Goal: Task Accomplishment & Management: Manage account settings

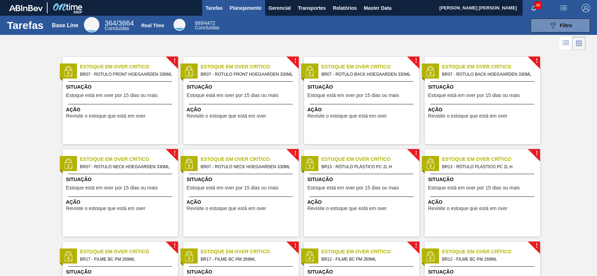
click at [245, 8] on span "Planejamento" at bounding box center [245, 8] width 32 height 8
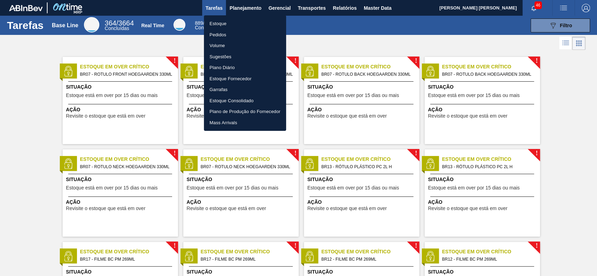
click at [227, 25] on li "Estoque" at bounding box center [245, 23] width 82 height 11
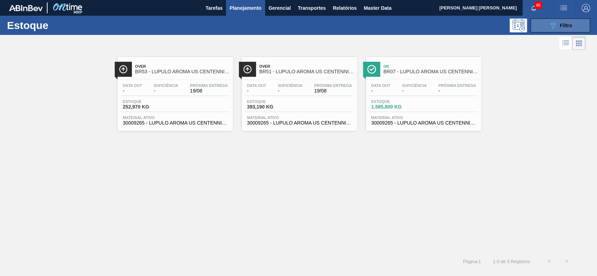
click at [548, 30] on button "089F7B8B-B2A5-4AFE-B5C0-19BA573D28AC Filtro" at bounding box center [559, 26] width 59 height 14
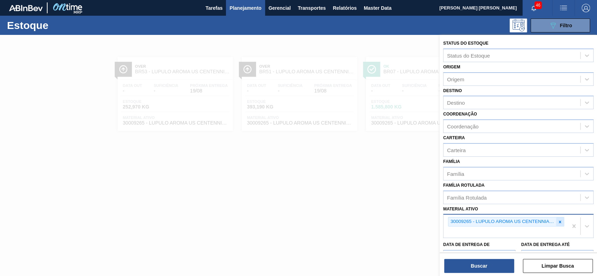
click at [556, 219] on div at bounding box center [560, 222] width 8 height 9
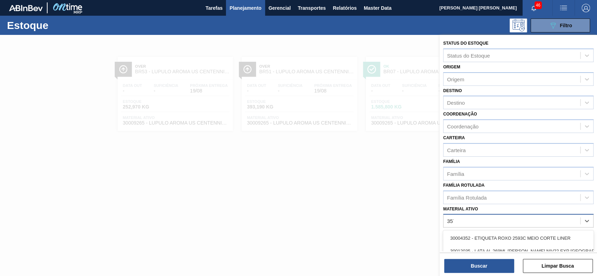
type ativo "3577"
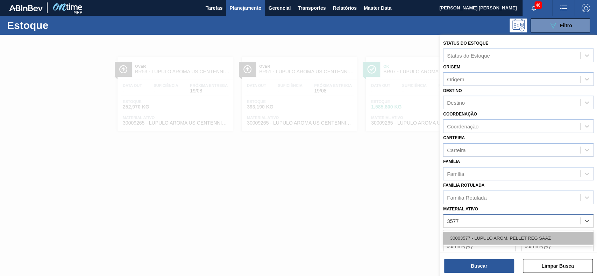
click at [530, 239] on div "30003577 - LUPULO AROM. PELLET REG SAAZ" at bounding box center [518, 238] width 150 height 13
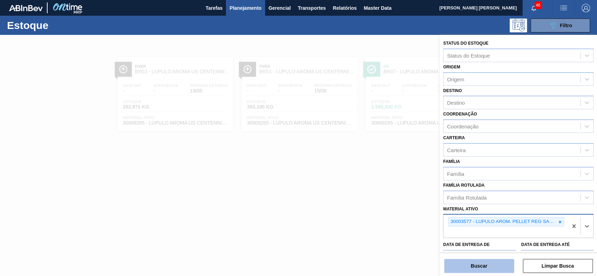
click at [497, 264] on button "Buscar" at bounding box center [479, 266] width 70 height 14
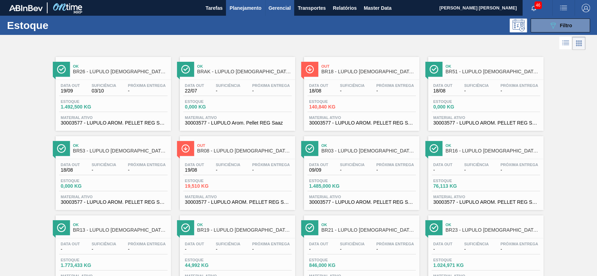
click at [265, 6] on button "Gerencial" at bounding box center [279, 8] width 29 height 16
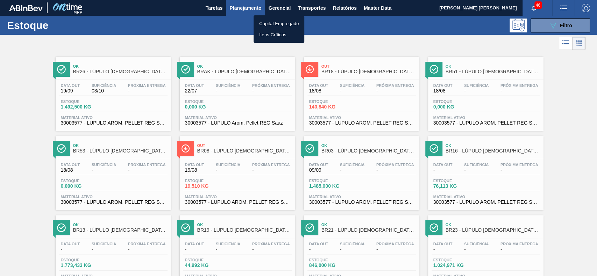
click at [252, 10] on div at bounding box center [298, 138] width 597 height 276
click at [245, 8] on span "Planejamento" at bounding box center [245, 8] width 32 height 8
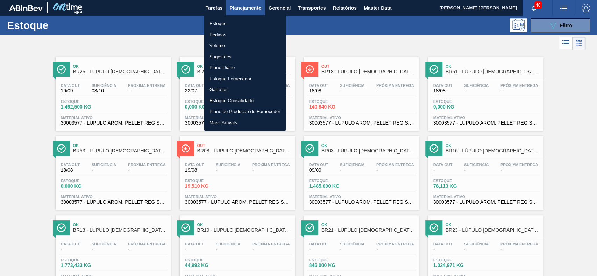
click at [238, 34] on li "Pedidos" at bounding box center [245, 34] width 82 height 11
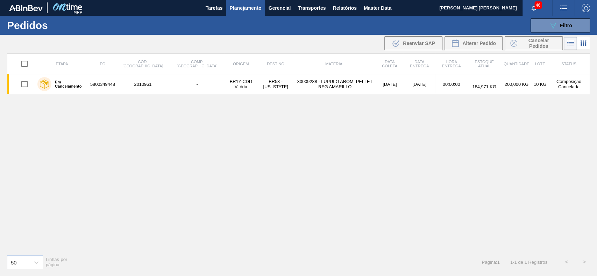
click at [253, 8] on span "Planejamento" at bounding box center [245, 8] width 32 height 8
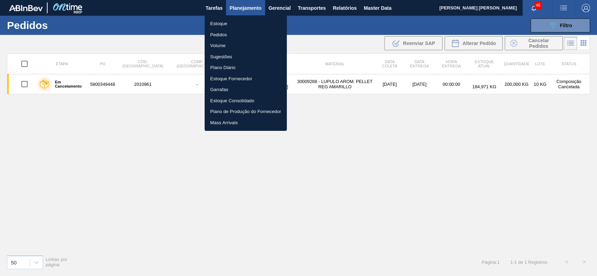
click at [346, 38] on div at bounding box center [298, 138] width 597 height 276
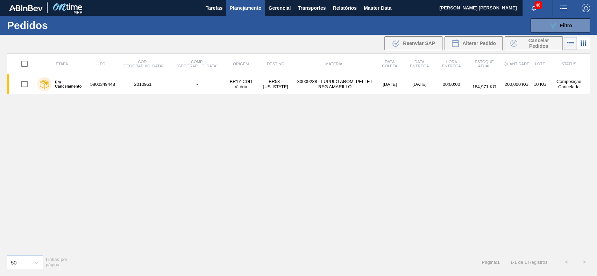
click at [578, 43] on li at bounding box center [583, 43] width 13 height 13
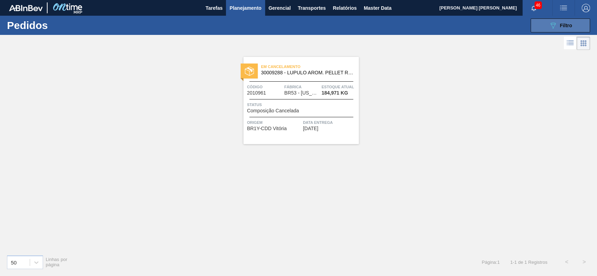
click at [574, 30] on button "089F7B8B-B2A5-4AFE-B5C0-19BA573D28AC Filtro" at bounding box center [559, 26] width 59 height 14
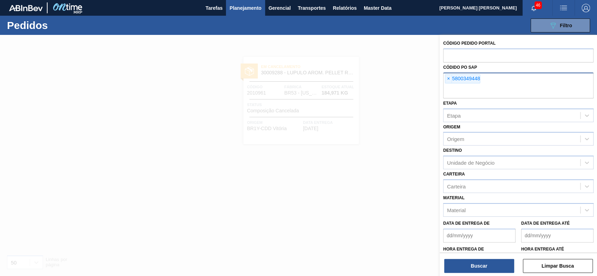
click at [449, 77] on span "×" at bounding box center [448, 79] width 7 height 8
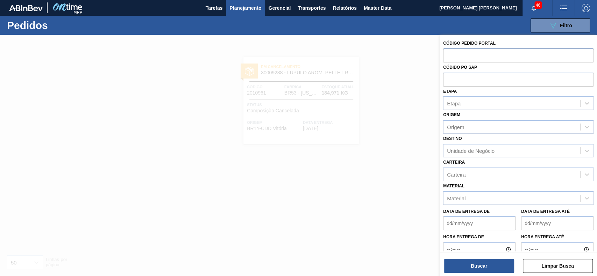
click at [459, 56] on input "text" at bounding box center [518, 55] width 150 height 13
paste input "2011016"
type input "2011016"
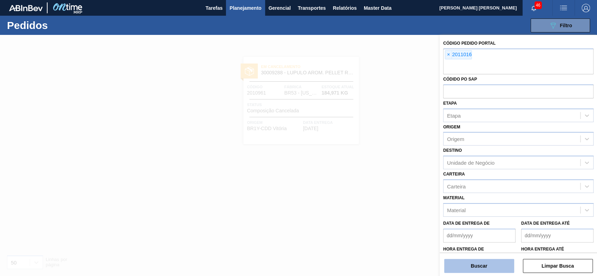
click at [463, 266] on button "Buscar" at bounding box center [479, 266] width 70 height 14
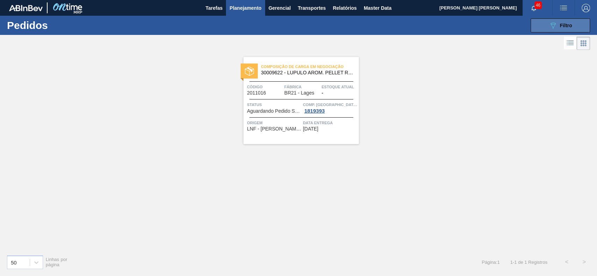
click at [542, 20] on button "089F7B8B-B2A5-4AFE-B5C0-19BA573D28AC Filtro" at bounding box center [559, 26] width 59 height 14
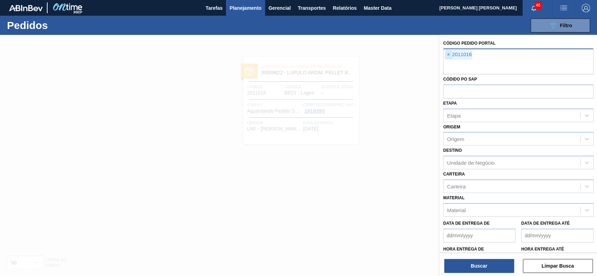
click at [450, 55] on span "×" at bounding box center [448, 55] width 7 height 8
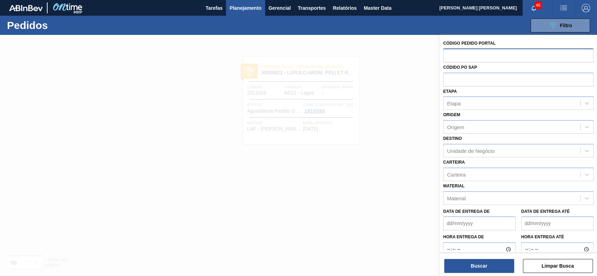
paste input "2011017"
type input "2011017"
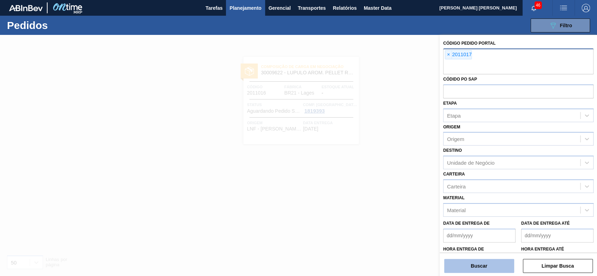
click at [475, 266] on button "Buscar" at bounding box center [479, 266] width 70 height 14
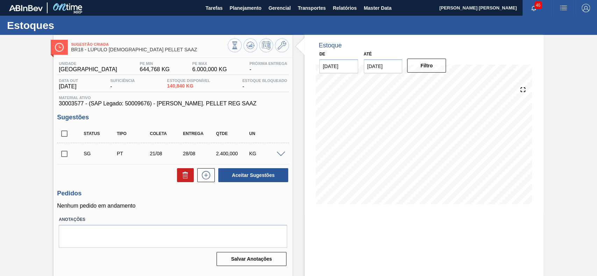
click at [280, 155] on span at bounding box center [280, 154] width 8 height 5
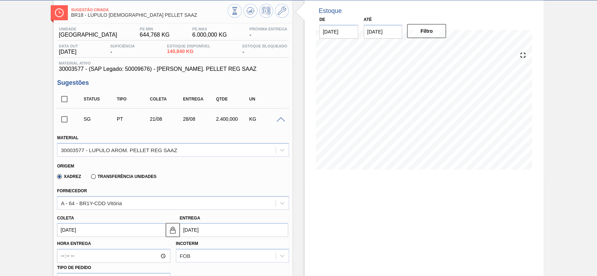
scroll to position [93, 0]
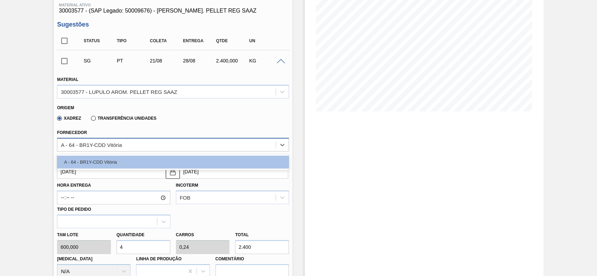
click at [193, 149] on div "A - 64 - BR1Y-CDD Vitória" at bounding box center [166, 145] width 218 height 10
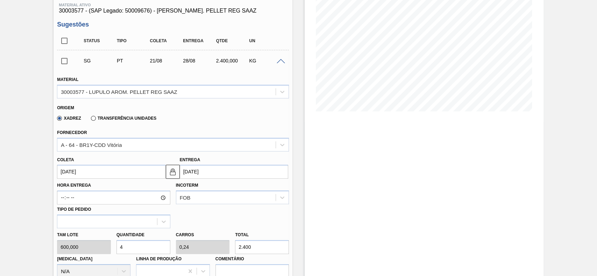
click at [185, 130] on div "Fornecedor A - 64 - BR1Y-CDD Vitória" at bounding box center [173, 140] width 232 height 24
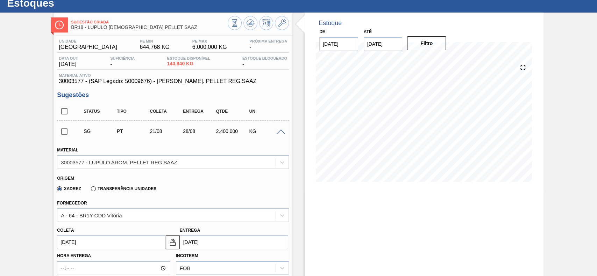
scroll to position [0, 0]
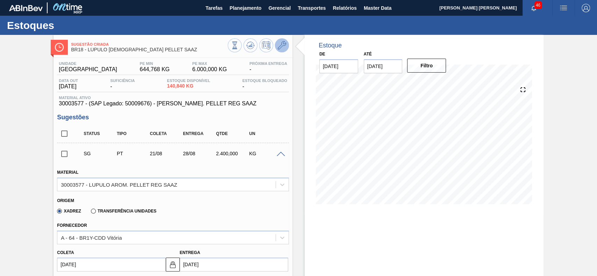
click at [282, 43] on icon at bounding box center [282, 45] width 8 height 8
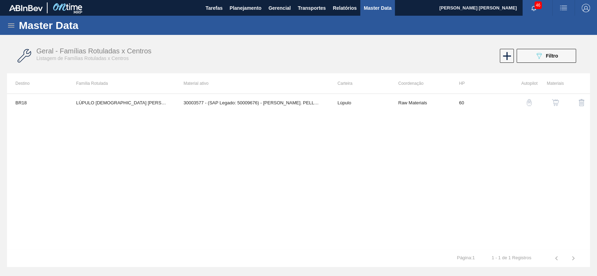
click at [552, 103] on img "button" at bounding box center [555, 102] width 7 height 7
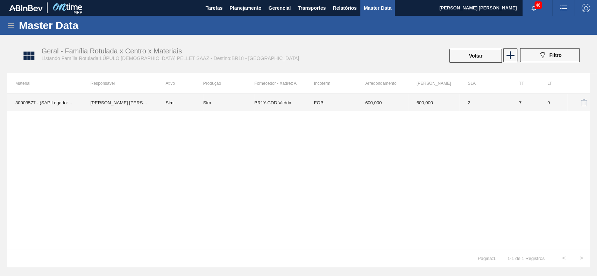
click at [195, 103] on td "Sim" at bounding box center [180, 102] width 46 height 17
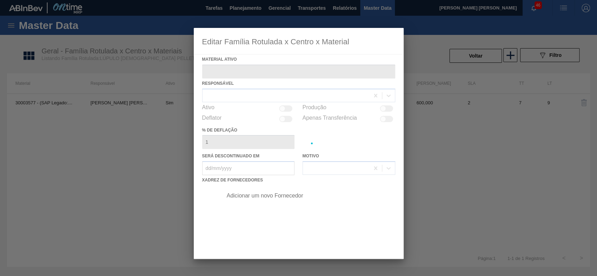
type ativo "30003577 - (SAP Legado: 50009676) - LUPULO AROM. PELLET REG SAAZ"
checkbox input "true"
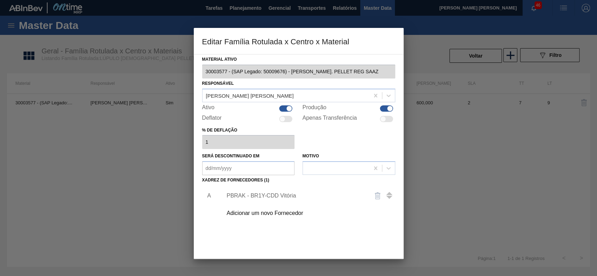
click at [256, 209] on div "Adicionar um novo Fornecedor" at bounding box center [306, 213] width 177 height 17
click at [255, 209] on div "Adicionar um novo Fornecedor" at bounding box center [306, 213] width 177 height 17
click at [259, 217] on div "Adicionar um novo Fornecedor" at bounding box center [306, 213] width 177 height 17
click at [258, 215] on div "Adicionar um novo Fornecedor" at bounding box center [294, 213] width 137 height 6
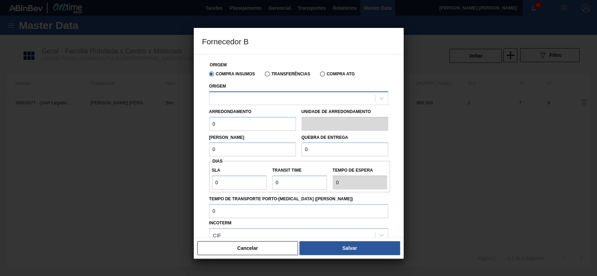
click at [275, 99] on div at bounding box center [291, 98] width 165 height 10
click at [274, 98] on div at bounding box center [291, 98] width 165 height 10
click at [266, 253] on button "Cancelar" at bounding box center [247, 249] width 101 height 14
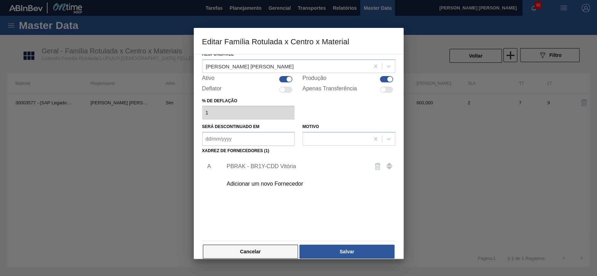
scroll to position [38, 0]
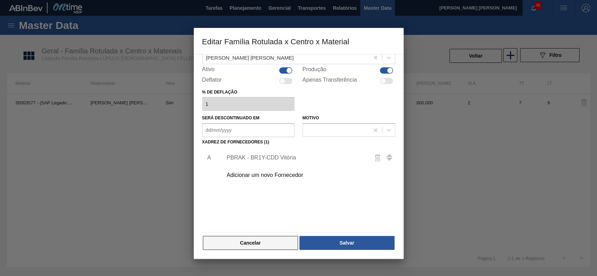
click at [270, 243] on button "Cancelar" at bounding box center [250, 243] width 95 height 14
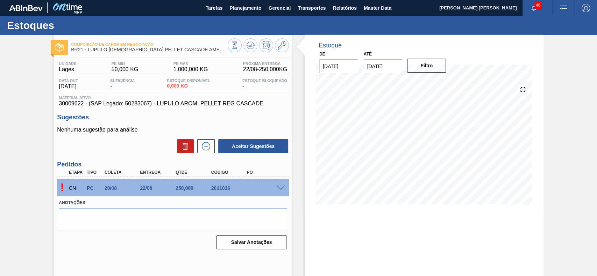
click at [276, 188] on span at bounding box center [280, 188] width 8 height 5
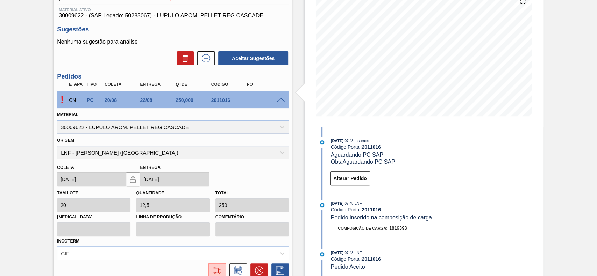
scroll to position [9, 0]
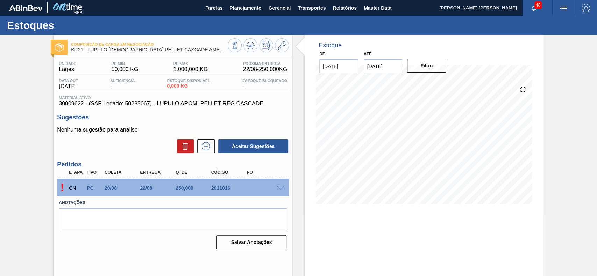
click at [277, 192] on div "! CN PC 20/08 22/08 250,000 2011016" at bounding box center [173, 187] width 232 height 17
click at [280, 187] on span at bounding box center [280, 188] width 8 height 5
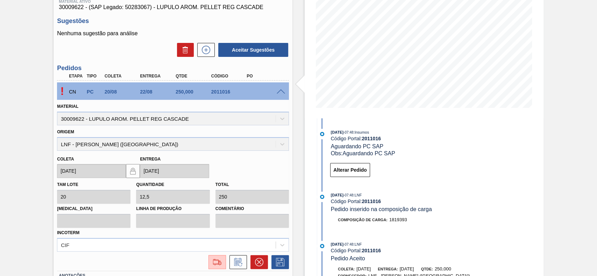
scroll to position [149, 0]
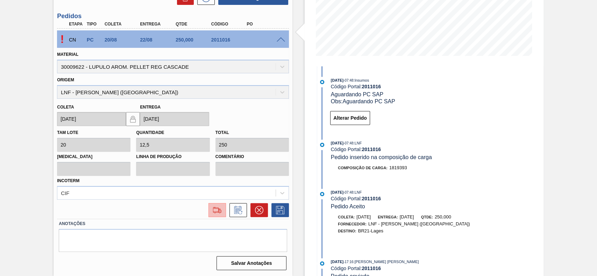
click at [212, 210] on img at bounding box center [216, 210] width 11 height 8
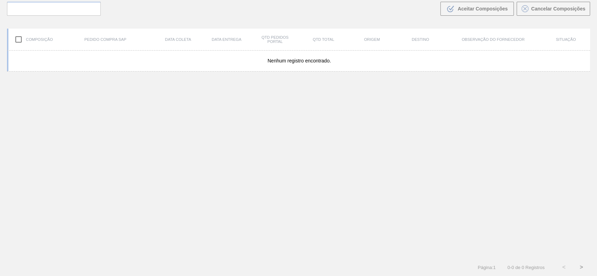
scroll to position [50, 0]
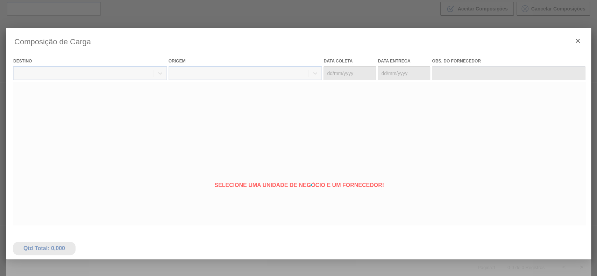
type coleta "[DATE]"
type entrega "[DATE]"
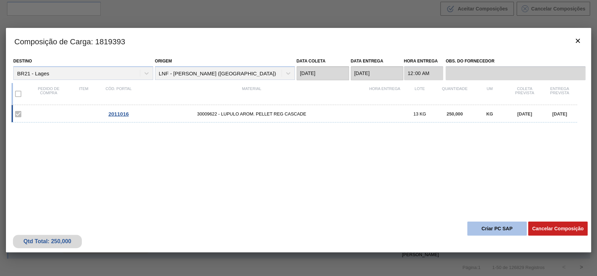
click at [492, 229] on button "Criar PC SAP" at bounding box center [496, 229] width 59 height 14
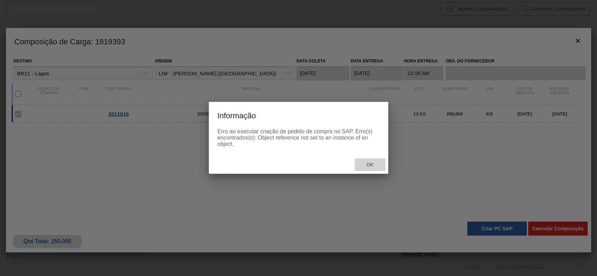
click at [366, 163] on div "Ok" at bounding box center [369, 165] width 31 height 13
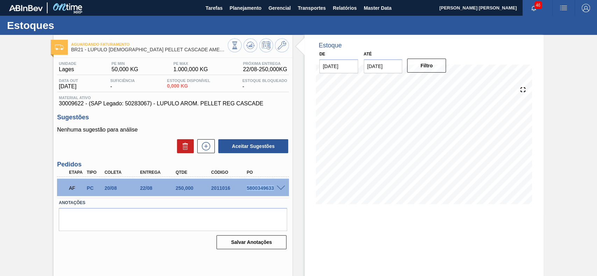
drag, startPoint x: 244, startPoint y: 189, endPoint x: 274, endPoint y: 192, distance: 29.5
click at [274, 192] on div "AF PC 20/08 22/08 250,000 2011016 5800349633" at bounding box center [170, 188] width 213 height 14
click at [306, 122] on div "Estoque De 19/08/2025 Até 02/09/2025 Filtro 19/08 Projeção de Estoque 0 Nec.SAP…" at bounding box center [423, 125] width 239 height 180
click at [280, 187] on span at bounding box center [280, 188] width 8 height 5
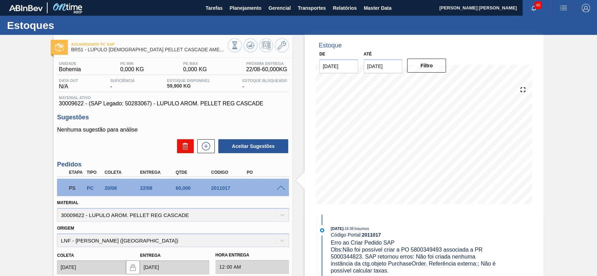
click at [185, 148] on icon at bounding box center [185, 146] width 0 height 3
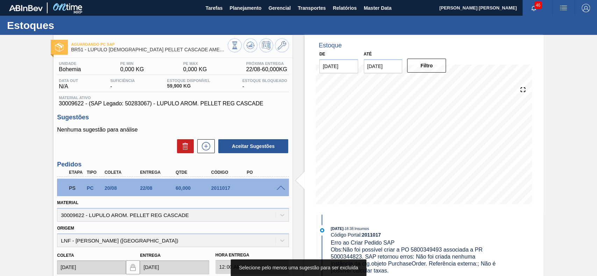
click at [280, 188] on span at bounding box center [280, 188] width 8 height 5
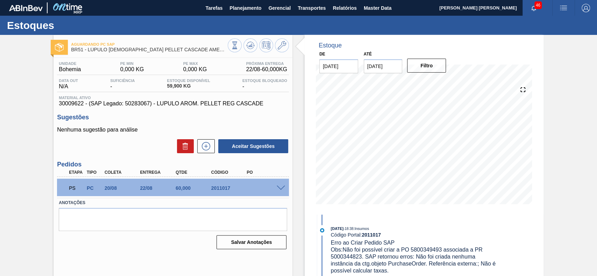
click at [280, 190] on span at bounding box center [280, 188] width 8 height 5
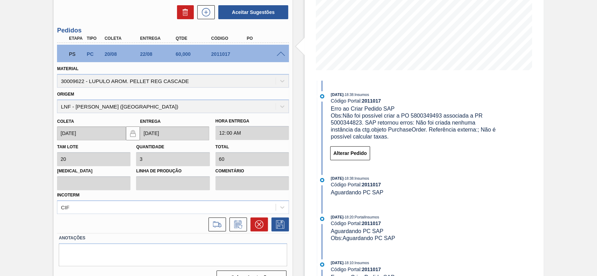
scroll to position [149, 0]
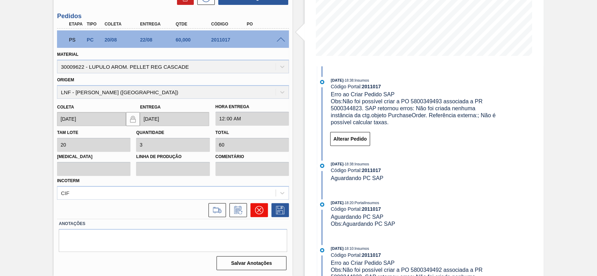
click at [256, 216] on button at bounding box center [258, 210] width 17 height 14
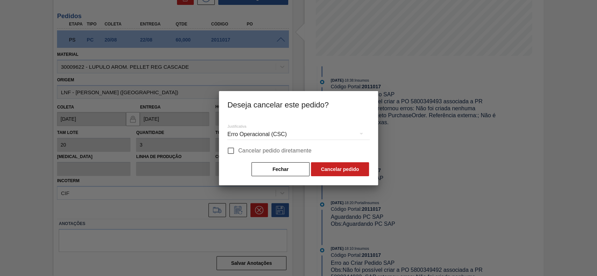
click at [247, 148] on span "Cancelar pedido diretamente" at bounding box center [274, 151] width 73 height 8
click at [238, 148] on input "Cancelar pedido diretamente" at bounding box center [230, 151] width 15 height 15
checkbox input "true"
click at [354, 172] on button "Cancelar pedido" at bounding box center [340, 170] width 58 height 14
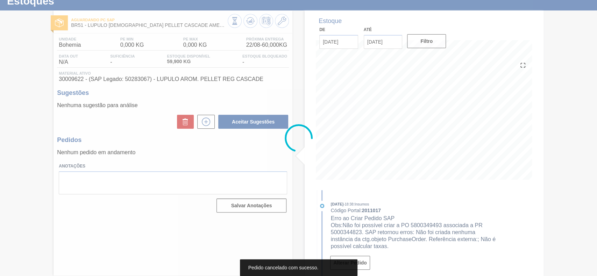
scroll to position [24, 0]
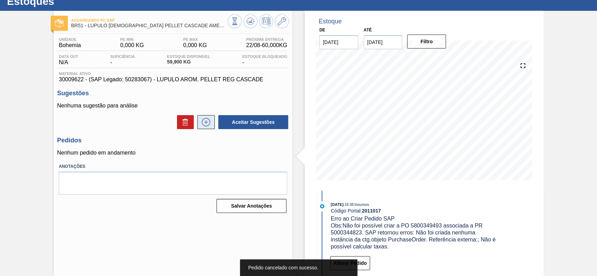
click at [208, 121] on icon at bounding box center [205, 122] width 11 height 8
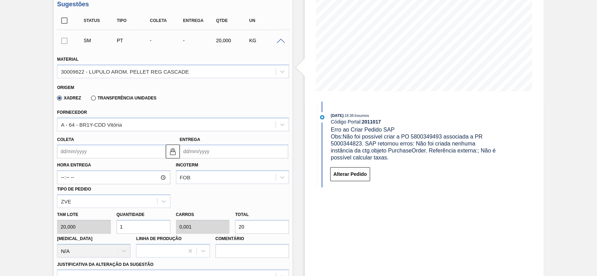
scroll to position [117, 0]
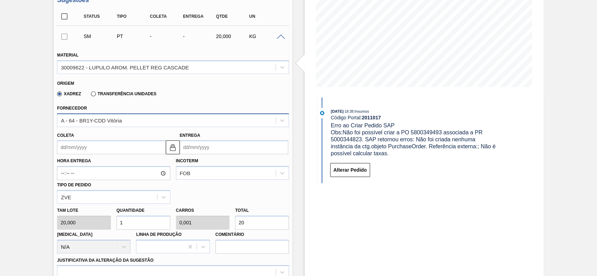
click at [127, 124] on div "A - 64 - BR1Y-CDD Vitória" at bounding box center [166, 120] width 218 height 10
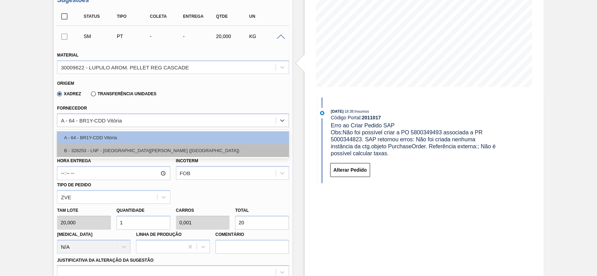
click at [120, 150] on div "B - 328253 - LNF - BENTO GONÇALVES (RS)" at bounding box center [173, 150] width 232 height 13
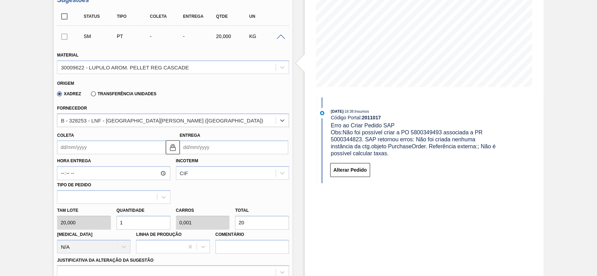
click at [117, 150] on input "Coleta" at bounding box center [111, 148] width 108 height 14
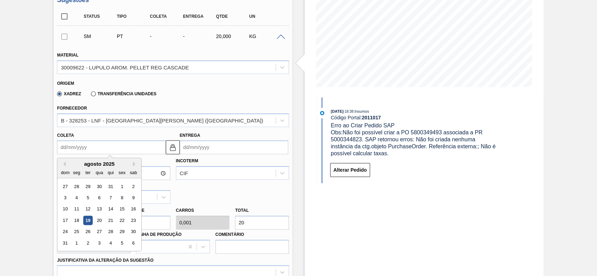
click at [81, 164] on div "agosto 2025" at bounding box center [99, 164] width 84 height 6
click at [101, 222] on div "20" at bounding box center [99, 220] width 9 height 9
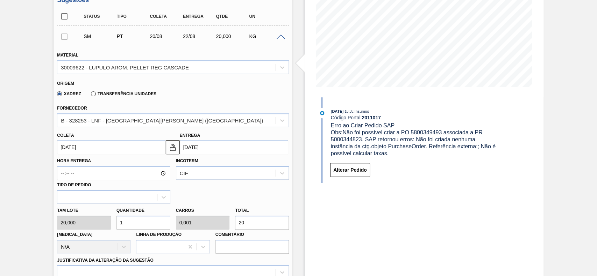
type input "20/08/2025"
type input "[DATE]"
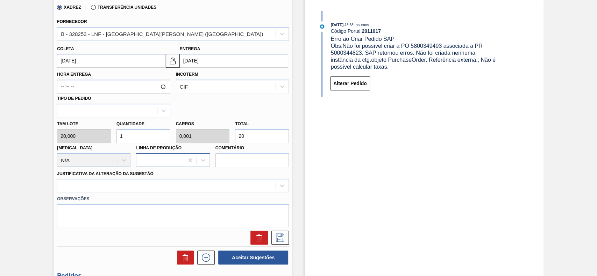
scroll to position [210, 0]
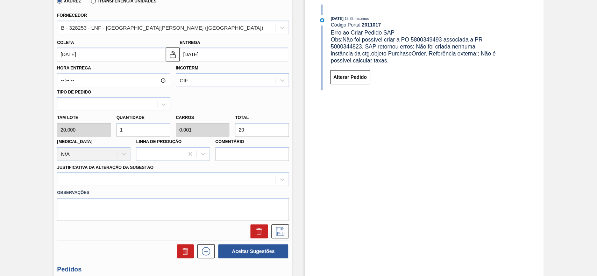
click at [146, 130] on input "1" at bounding box center [143, 130] width 54 height 14
click at [268, 134] on input "20" at bounding box center [262, 130] width 54 height 14
type input "0,3"
type input "0"
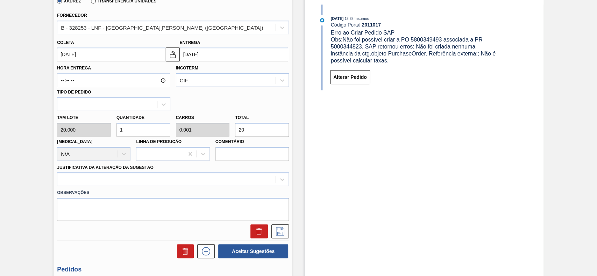
type input "6"
type input "3"
type input "0,004"
type input "60"
click at [129, 179] on div at bounding box center [173, 180] width 232 height 14
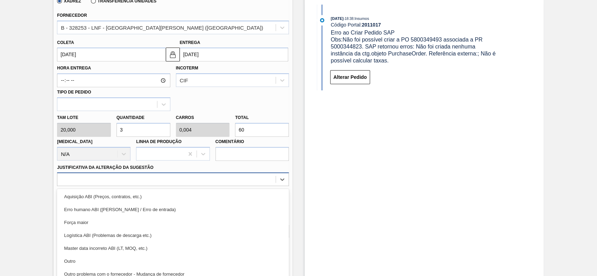
scroll to position [231, 0]
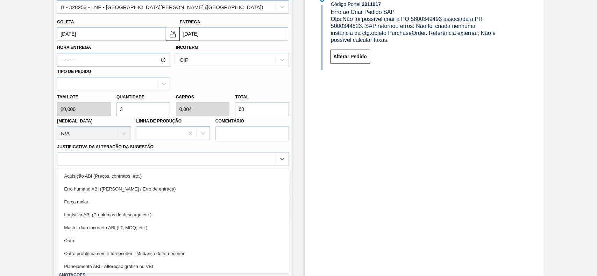
click at [105, 243] on div "Outro" at bounding box center [173, 241] width 232 height 13
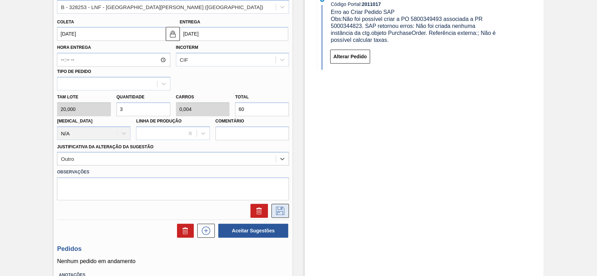
click at [281, 211] on icon at bounding box center [279, 211] width 11 height 8
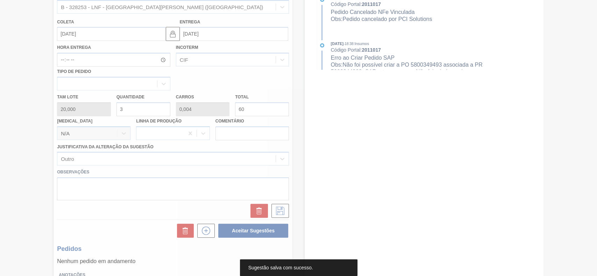
scroll to position [24, 0]
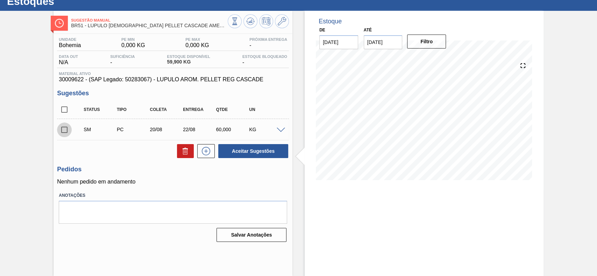
click at [60, 128] on input "checkbox" at bounding box center [64, 130] width 15 height 15
click at [260, 161] on div "Unidade Bohemia PE MIN 0,000 KG PE MAX 0,000 KG Próxima Entrega - Data out N/A …" at bounding box center [172, 139] width 239 height 211
click at [259, 155] on button "Aceitar Sugestões" at bounding box center [253, 151] width 70 height 14
checkbox input "false"
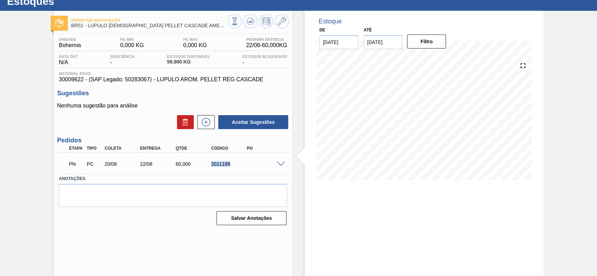
drag, startPoint x: 233, startPoint y: 169, endPoint x: 211, endPoint y: 167, distance: 22.5
click at [211, 167] on div "PN PC 20/08 22/08 60,000 2011189" at bounding box center [170, 164] width 213 height 14
copy div "2011189"
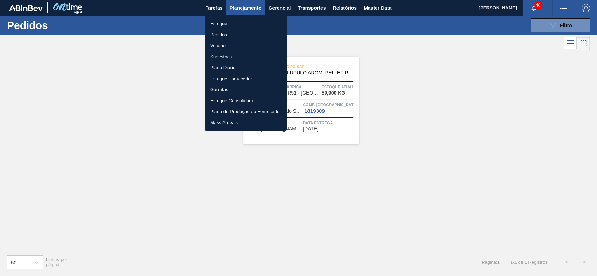
click at [236, 24] on li "Estoque" at bounding box center [245, 23] width 82 height 11
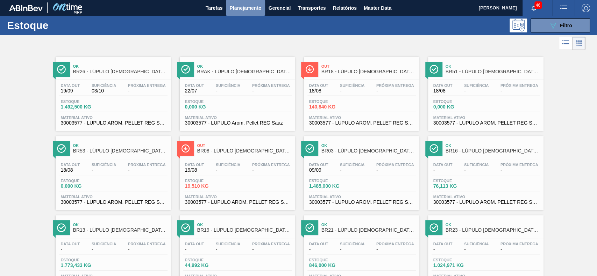
click at [254, 5] on span "Planejamento" at bounding box center [245, 8] width 32 height 8
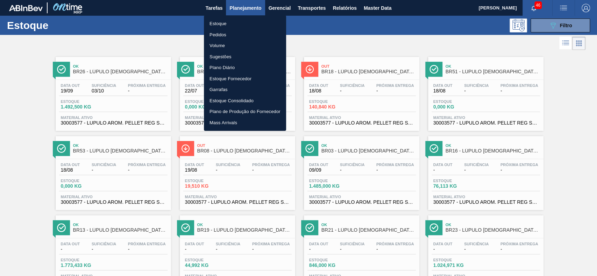
click at [551, 24] on div at bounding box center [298, 138] width 597 height 276
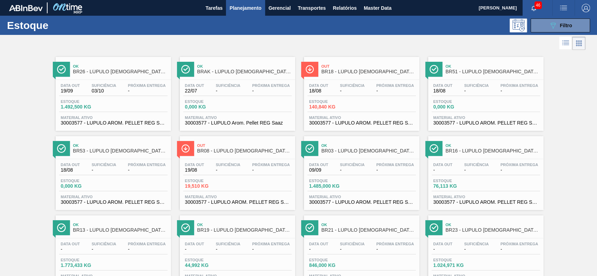
click at [551, 0] on body "Tarefas Planejamento Gerencial Transportes Relatórios Master Data [PERSON_NAME]…" at bounding box center [298, 0] width 597 height 0
click at [551, 28] on icon "089F7B8B-B2A5-4AFE-B5C0-19BA573D28AC" at bounding box center [552, 25] width 8 height 8
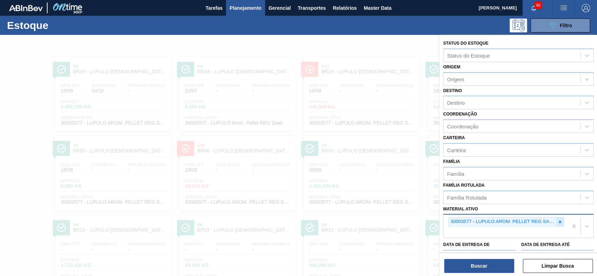
click at [562, 222] on div at bounding box center [560, 222] width 8 height 9
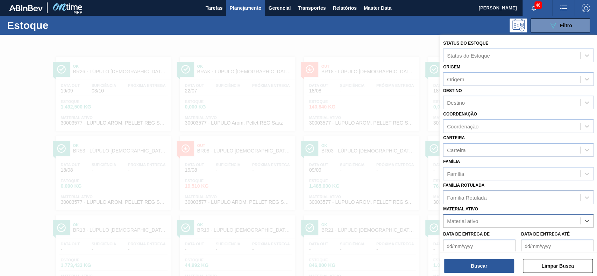
click at [519, 194] on div "Família Rotulada" at bounding box center [511, 198] width 137 height 10
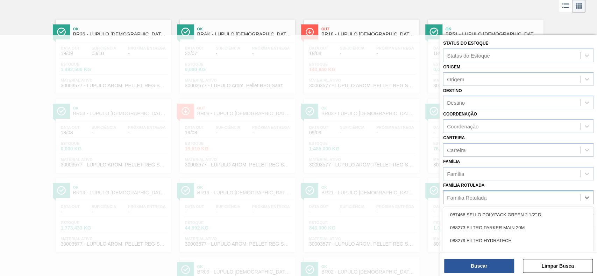
scroll to position [37, 0]
type Rotulada "hyflo"
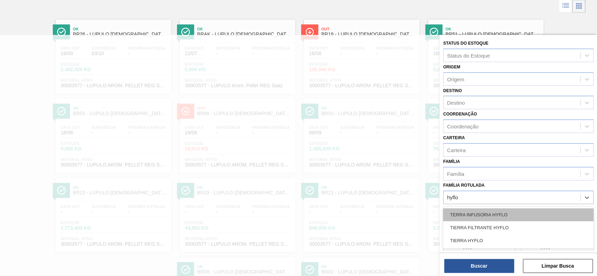
click at [512, 209] on div "TERRA INFUSORIA HYFLO" at bounding box center [518, 215] width 150 height 13
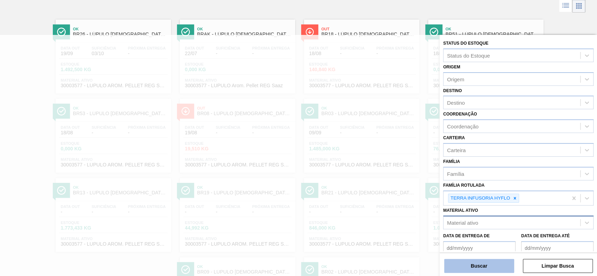
click at [496, 270] on button "Buscar" at bounding box center [479, 266] width 70 height 14
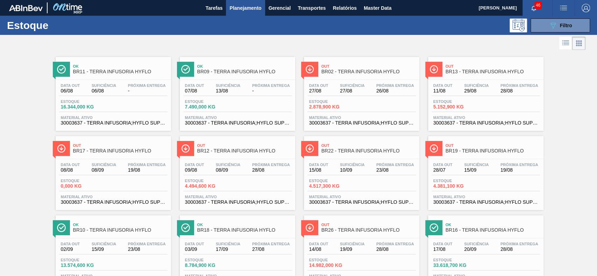
click at [313, 40] on div at bounding box center [292, 43] width 585 height 17
click at [254, 6] on span "Planejamento" at bounding box center [245, 8] width 32 height 8
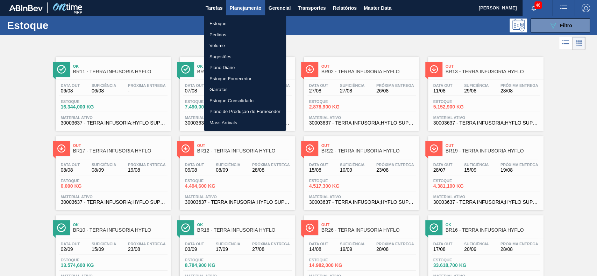
click at [228, 22] on li "Estoque" at bounding box center [245, 23] width 82 height 11
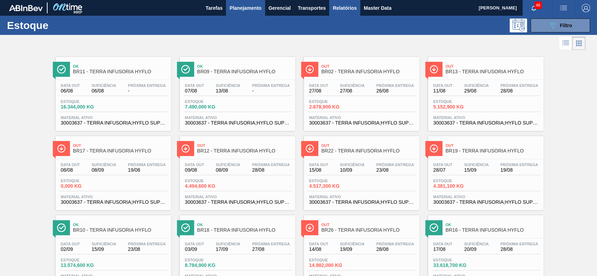
click at [336, 9] on span "Relatórios" at bounding box center [344, 8] width 24 height 8
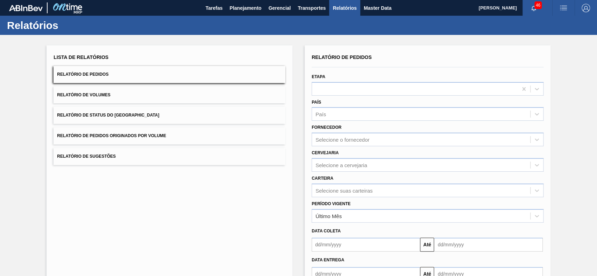
click at [108, 119] on button "Relatório de Status do Estoque" at bounding box center [169, 115] width 232 height 17
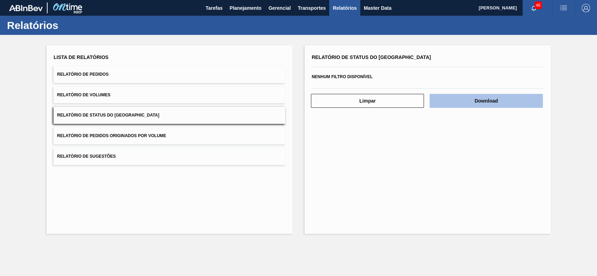
click at [503, 102] on button "Download" at bounding box center [485, 101] width 113 height 14
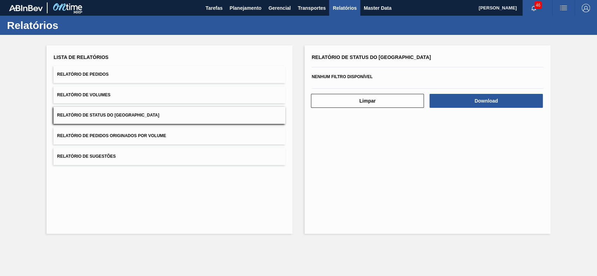
click at [394, 178] on div "Relatório de Status do Estoque Nenhum filtro disponível Limpar Download" at bounding box center [427, 139] width 246 height 189
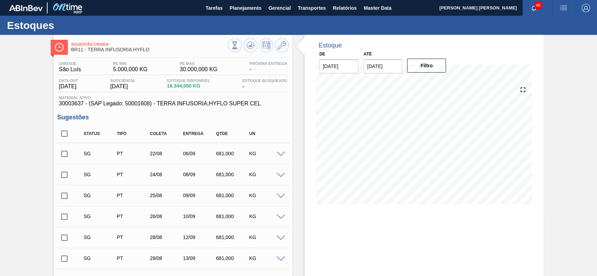
click at [65, 133] on input "checkbox" at bounding box center [64, 134] width 15 height 15
checkbox input "true"
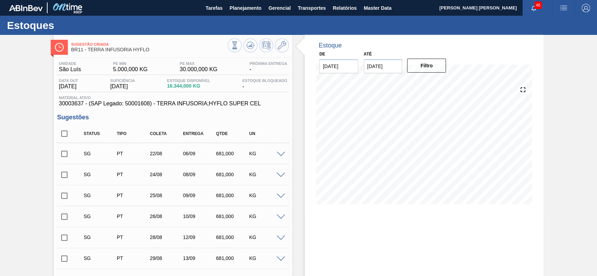
checkbox input "true"
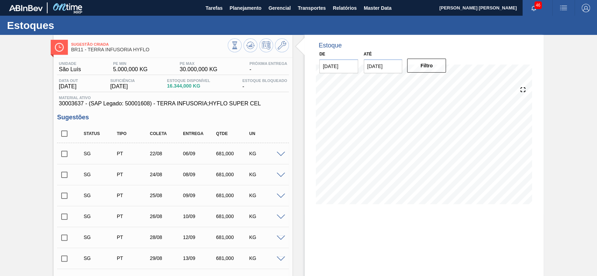
checkbox input "true"
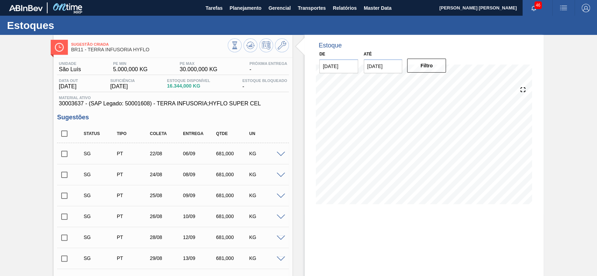
checkbox input "true"
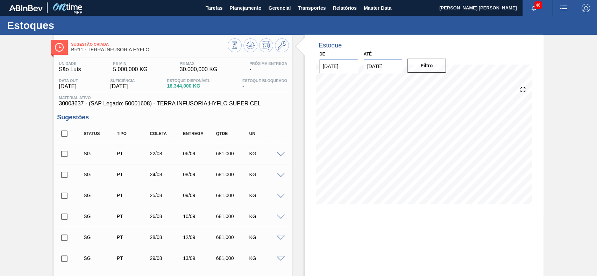
checkbox input "true"
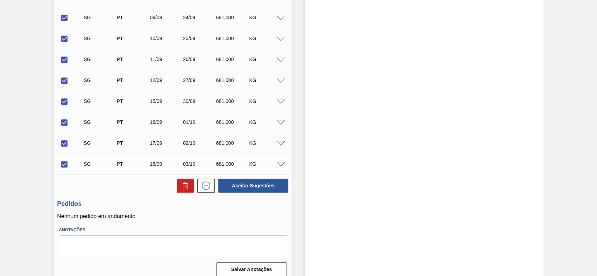
scroll to position [395, 0]
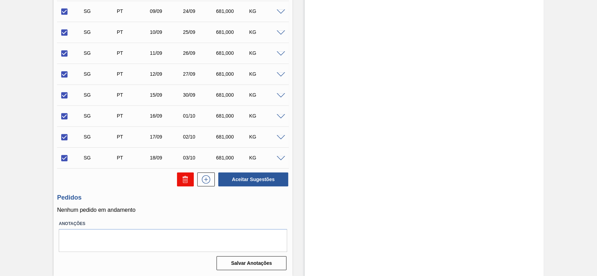
click at [188, 186] on button at bounding box center [185, 180] width 17 height 14
checkbox input "false"
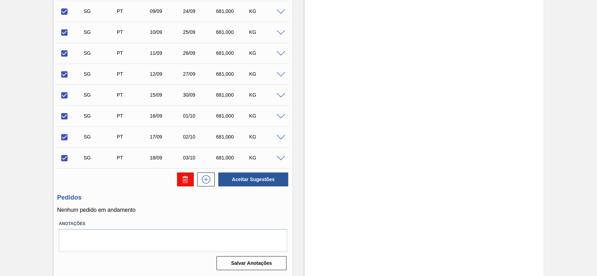
checkbox input "false"
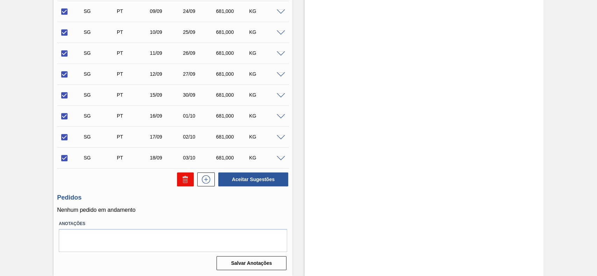
checkbox input "false"
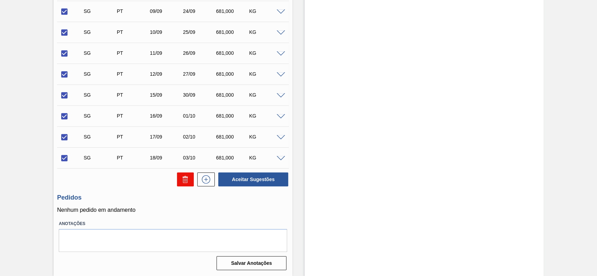
checkbox input "false"
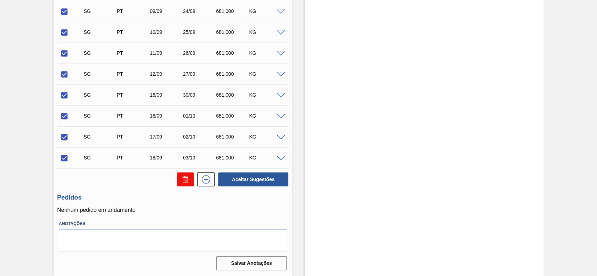
checkbox input "false"
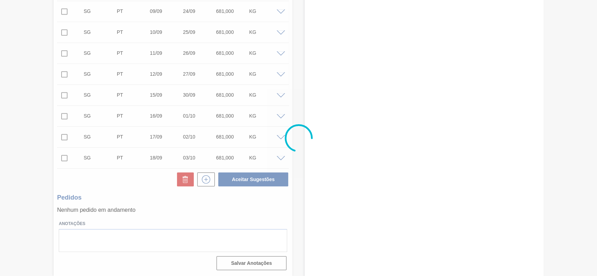
scroll to position [24, 0]
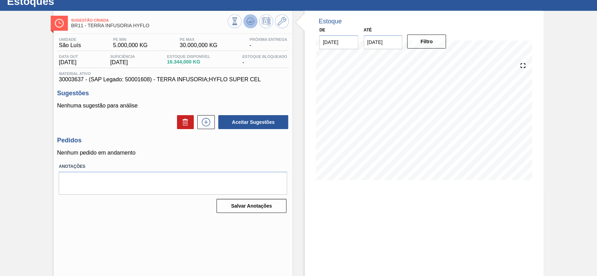
click at [255, 22] on button at bounding box center [250, 21] width 14 height 14
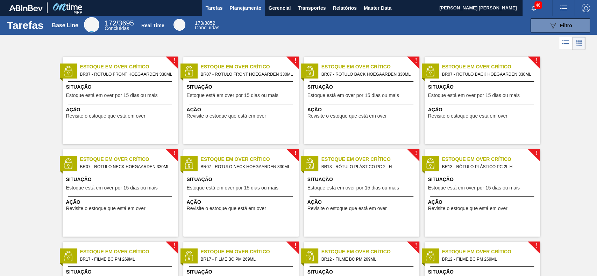
click at [248, 9] on span "Planejamento" at bounding box center [245, 8] width 32 height 8
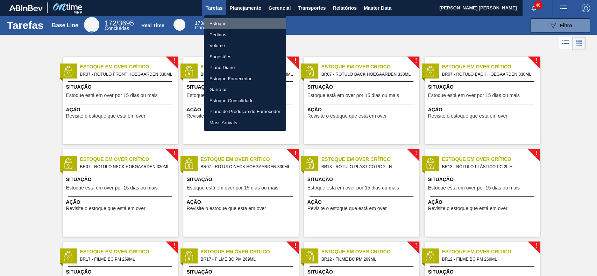
click at [230, 21] on li "Estoque" at bounding box center [245, 23] width 82 height 11
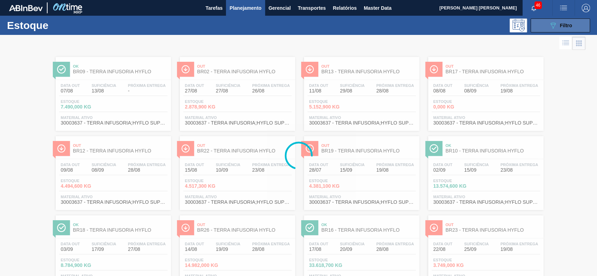
click at [560, 21] on div "089F7B8B-B2A5-4AFE-B5C0-19BA573D28AC Filtro" at bounding box center [559, 25] width 23 height 8
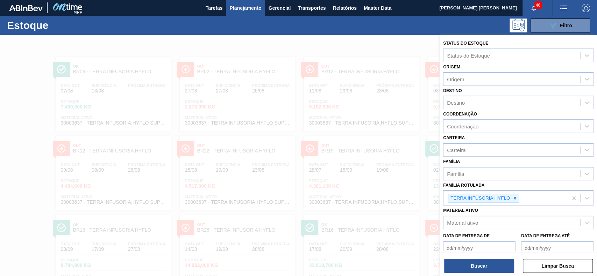
click at [509, 197] on div "TERRA INFUSORIA HYFLO" at bounding box center [479, 198] width 63 height 9
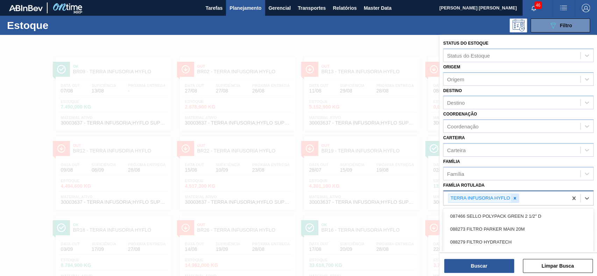
click at [516, 198] on icon at bounding box center [514, 198] width 5 height 5
click at [493, 193] on div "Família Rotulada" at bounding box center [511, 198] width 137 height 10
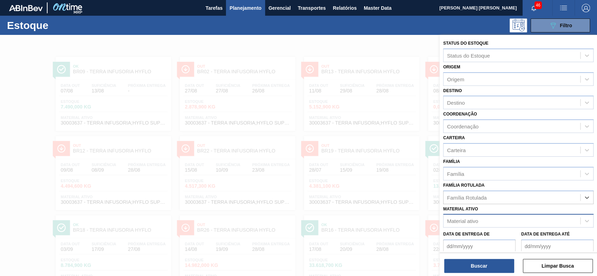
click at [481, 216] on div "Material ativo" at bounding box center [511, 221] width 137 height 10
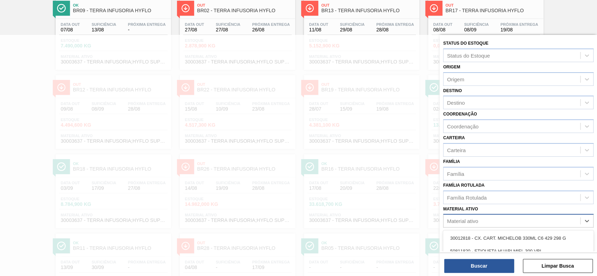
paste ativo "30009536"
type ativo "30009536"
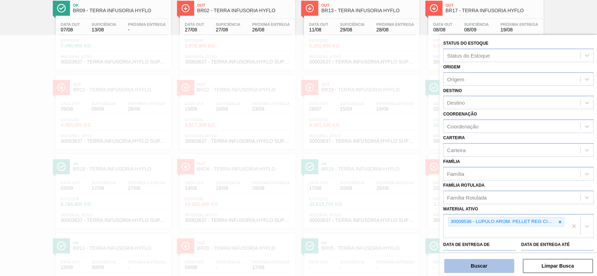
click at [467, 268] on button "Buscar" at bounding box center [479, 266] width 70 height 14
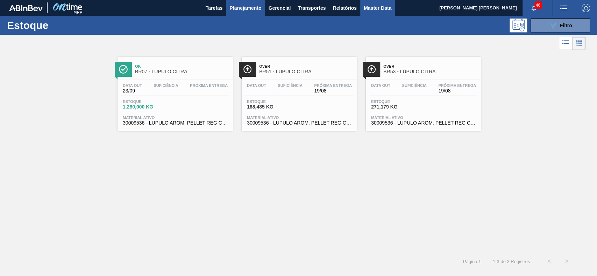
drag, startPoint x: 368, startPoint y: 5, endPoint x: 365, endPoint y: 12, distance: 7.3
click at [368, 5] on span "Master Data" at bounding box center [377, 8] width 28 height 8
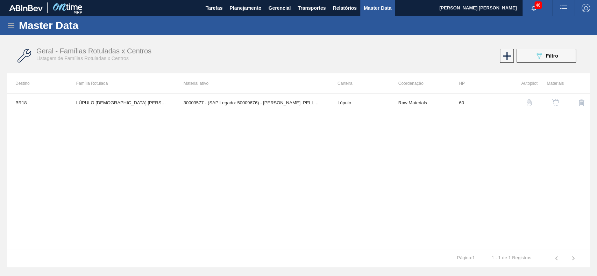
click at [554, 105] on img "button" at bounding box center [555, 102] width 7 height 7
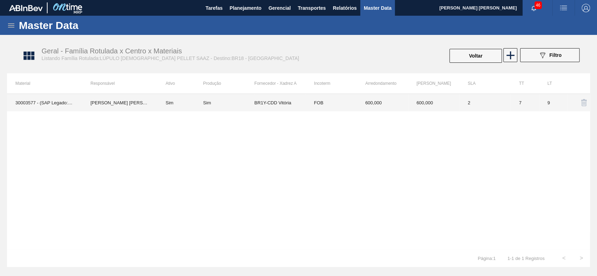
click at [293, 108] on td "BR1Y-CDD Vitória" at bounding box center [279, 102] width 51 height 17
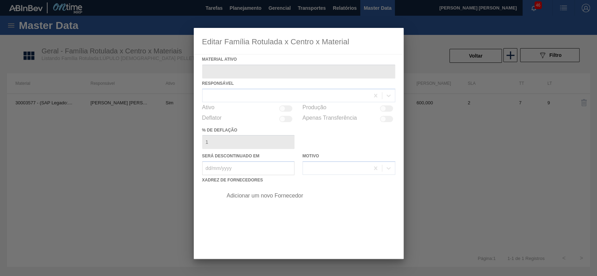
type ativo "30003577 - (SAP Legado: 50009676) - LUPULO AROM. PELLET REG SAAZ"
checkbox input "true"
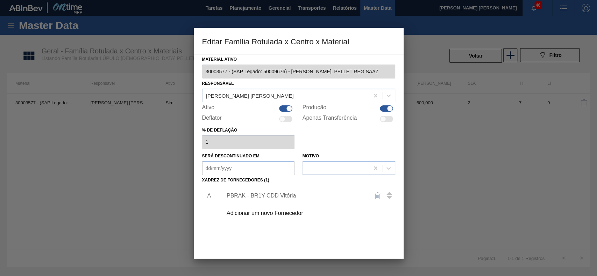
scroll to position [38, 0]
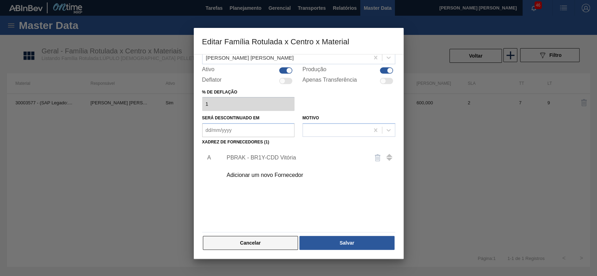
click at [260, 240] on button "Cancelar" at bounding box center [250, 243] width 95 height 14
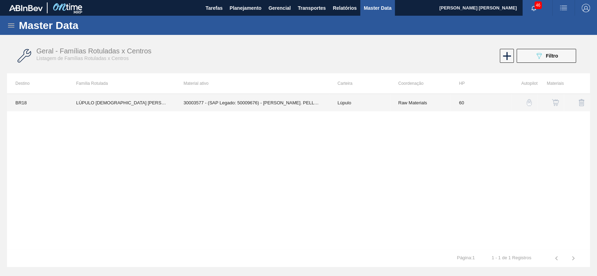
click at [386, 102] on td "Lúpulo" at bounding box center [359, 102] width 61 height 17
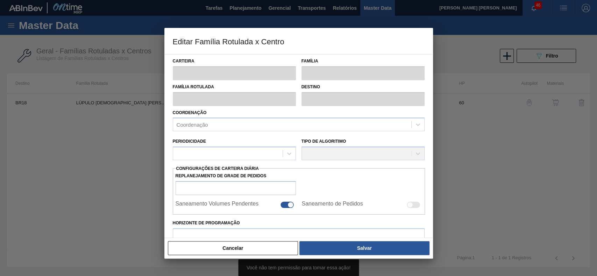
type input "Lúpulo"
type input "LÚPULO AROMÁTICO PELLET SAAZ"
type input "BR18 - Pernambuco"
type input "60"
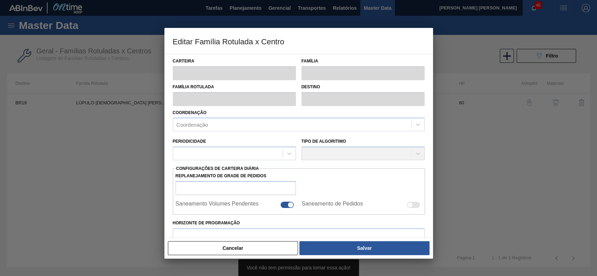
type input "644,768"
type input "6.000"
type input "50"
type input "3.322,384"
checkbox input "true"
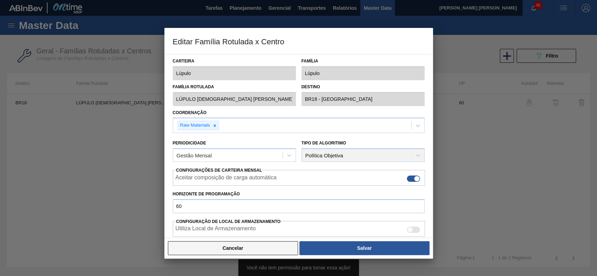
click at [247, 251] on button "Cancelar" at bounding box center [233, 249] width 130 height 14
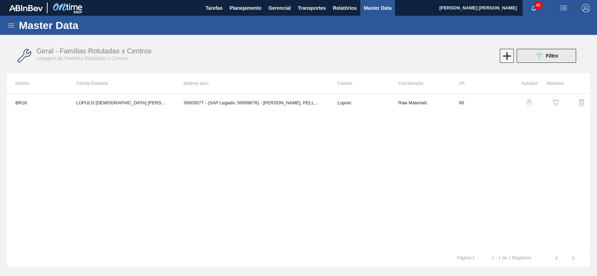
click at [523, 56] on button "089F7B8B-B2A5-4AFE-B5C0-19BA573D28AC Filtro" at bounding box center [545, 56] width 59 height 14
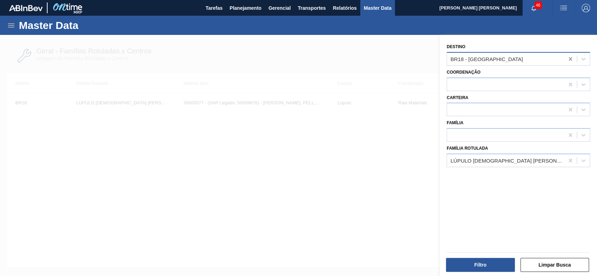
click at [567, 60] on icon at bounding box center [570, 59] width 7 height 7
click at [374, 56] on div at bounding box center [298, 173] width 597 height 276
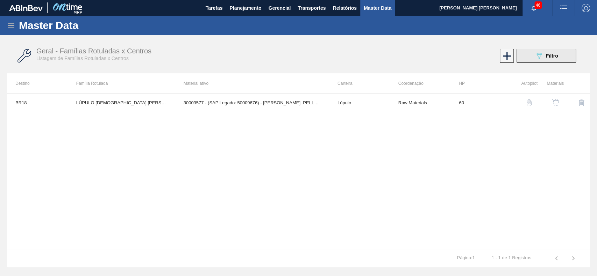
click at [537, 59] on icon "089F7B8B-B2A5-4AFE-B5C0-19BA573D28AC" at bounding box center [538, 56] width 8 height 8
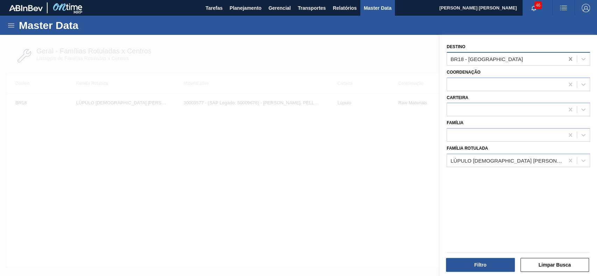
click at [568, 59] on icon at bounding box center [569, 58] width 3 height 3
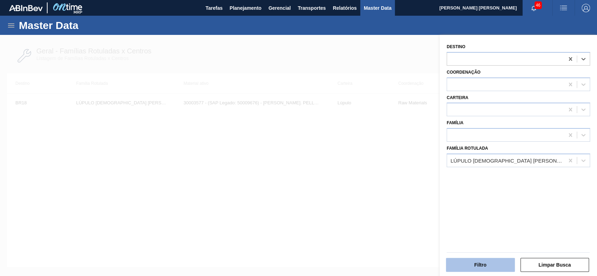
click at [490, 266] on button "Filtro" at bounding box center [480, 265] width 69 height 14
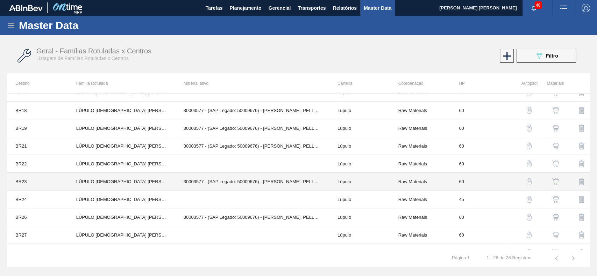
scroll to position [233, 0]
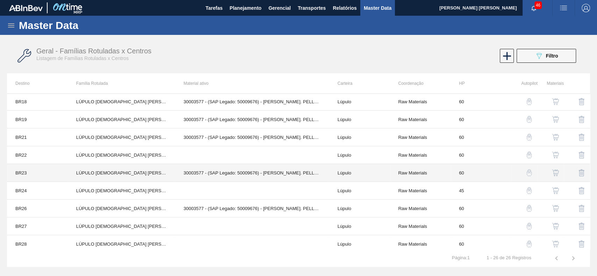
click at [206, 172] on td "30003577 - (SAP Legado: 50009676) - LUPULO AROM. PELLET REG SAAZ" at bounding box center [252, 173] width 154 height 18
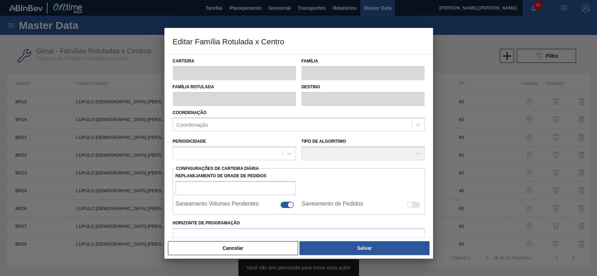
type input "Lúpulo"
type input "LÚPULO AROMÁTICO PELLET SAAZ"
type input "BR23 - Jaguariúna"
type input "60"
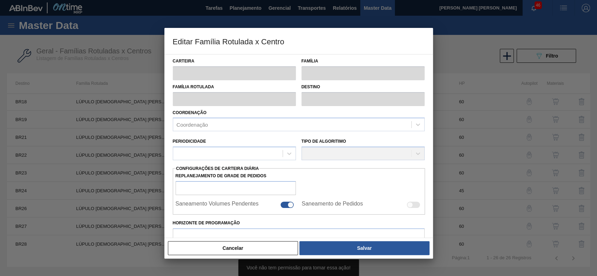
type input "450"
type input "4.000"
type input "50"
type input "2.225,000"
checkbox input "true"
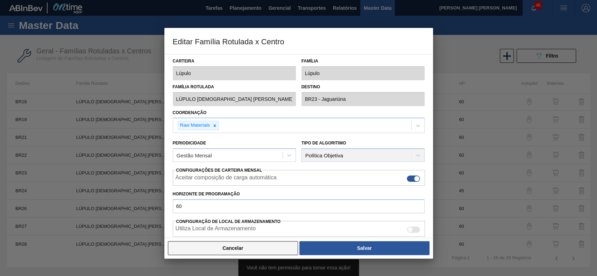
click at [252, 248] on button "Cancelar" at bounding box center [233, 249] width 130 height 14
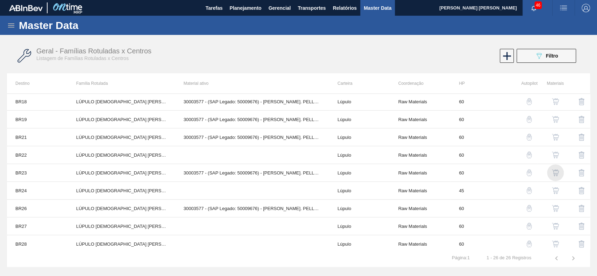
click at [556, 171] on img "button" at bounding box center [555, 173] width 7 height 7
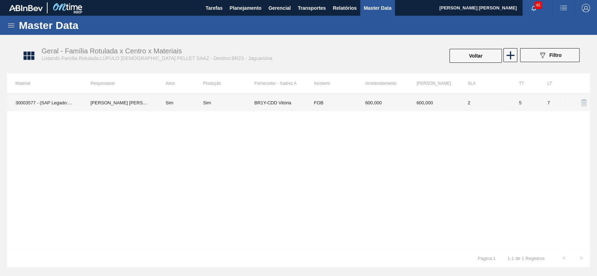
click at [374, 102] on td "600,000" at bounding box center [382, 102] width 51 height 17
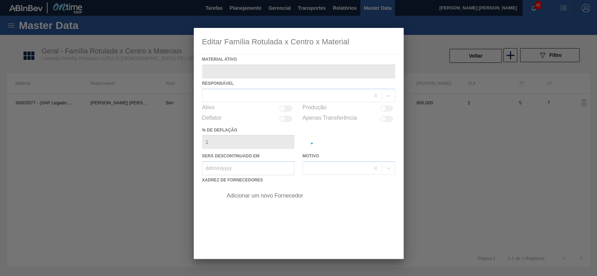
type ativo "30003577 - (SAP Legado: 50009676) - LUPULO AROM. PELLET REG SAAZ"
checkbox input "true"
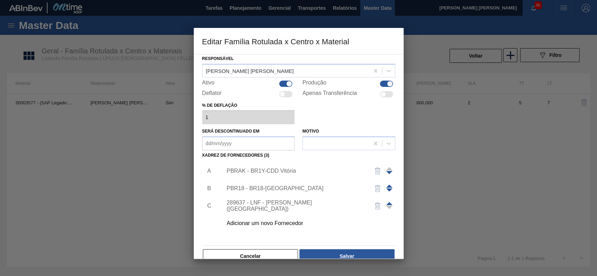
scroll to position [38, 0]
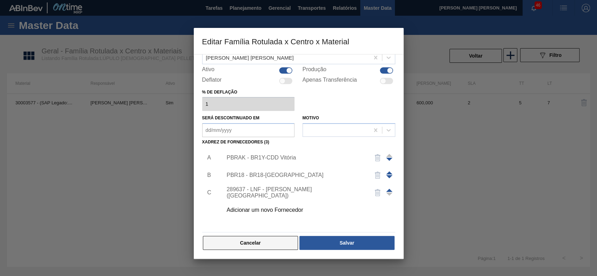
click at [254, 244] on button "Cancelar" at bounding box center [250, 243] width 95 height 14
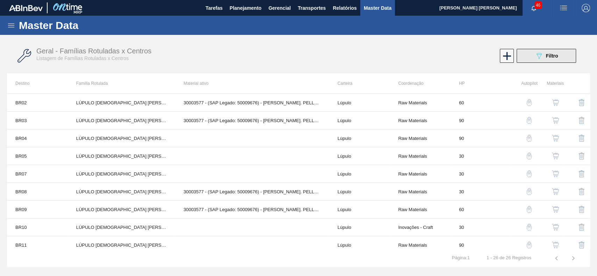
click at [534, 58] on icon "089F7B8B-B2A5-4AFE-B5C0-19BA573D28AC" at bounding box center [538, 56] width 8 height 8
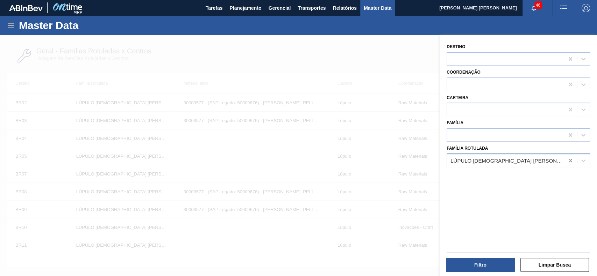
click at [568, 159] on icon at bounding box center [569, 160] width 3 height 3
paste Rotulada "LÚPULO CITRA"
type Rotulada "LÚPULO CITRA"
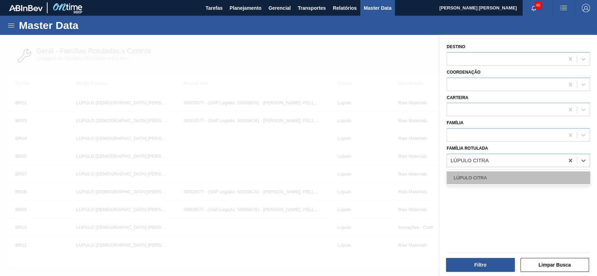
click at [498, 175] on div "LÚPULO CITRA" at bounding box center [517, 178] width 143 height 13
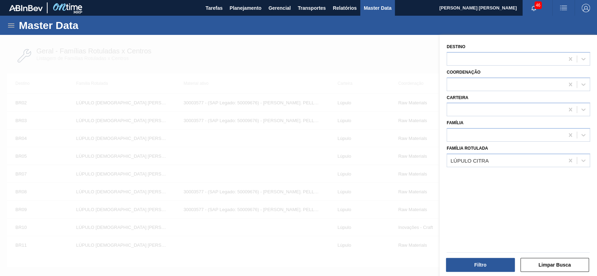
click at [486, 29] on div "Master Data" at bounding box center [298, 25] width 597 height 19
click at [495, 268] on button "Filtro" at bounding box center [480, 265] width 69 height 14
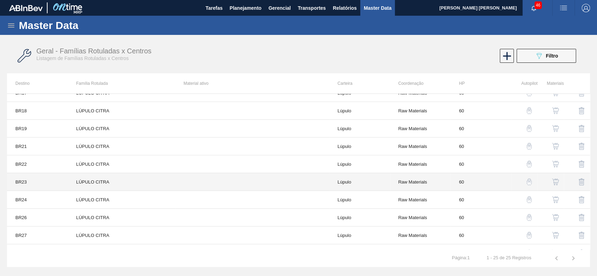
scroll to position [233, 0]
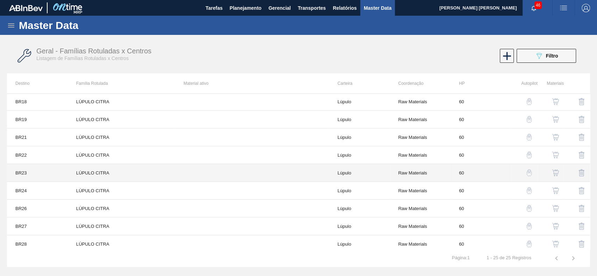
click at [120, 175] on td "LÚPULO CITRA" at bounding box center [121, 173] width 107 height 18
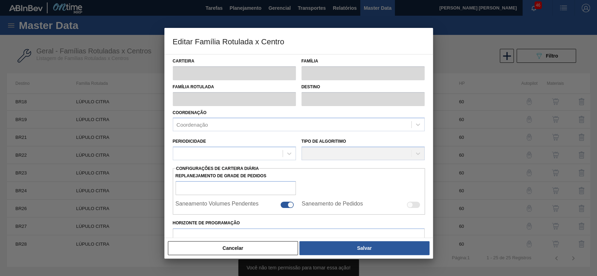
type input "Lúpulo"
type input "LÚPULO CITRA"
type input "BR23 - Jaguariúna"
type input "60"
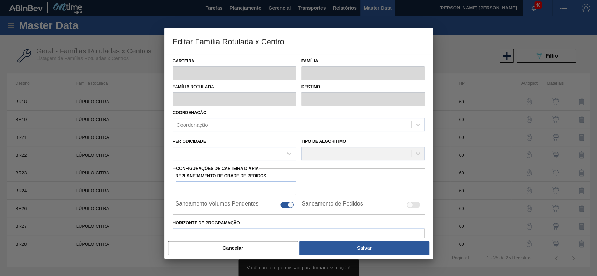
type input "0"
type input "100"
type input "0,000"
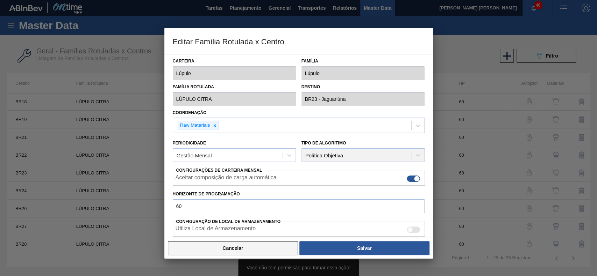
click at [258, 245] on button "Cancelar" at bounding box center [233, 249] width 130 height 14
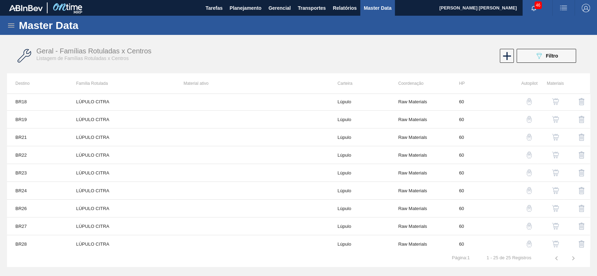
click at [557, 173] on img "button" at bounding box center [555, 173] width 7 height 7
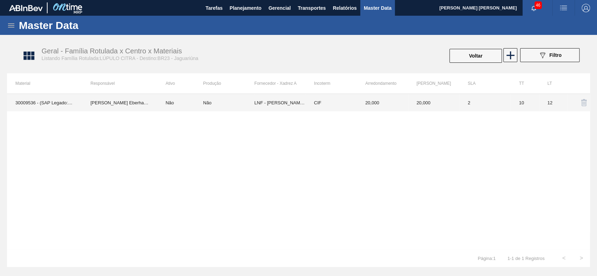
click at [355, 103] on td "CIF" at bounding box center [330, 102] width 51 height 17
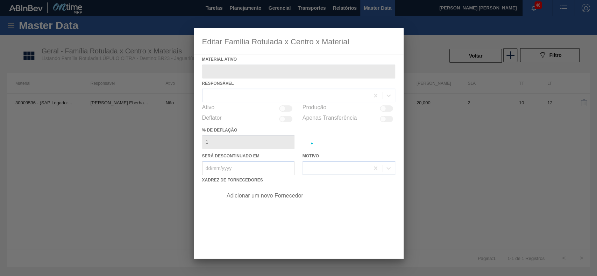
type ativo "30009536 - (SAP Legado: 50309333) - LUPULO AROM. PELLET REG CITRA US"
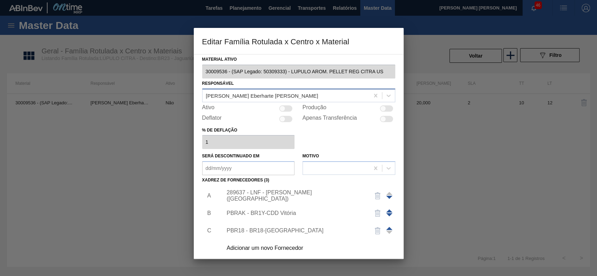
click at [306, 98] on div "Luana Eberharte Agassi" at bounding box center [285, 96] width 167 height 10
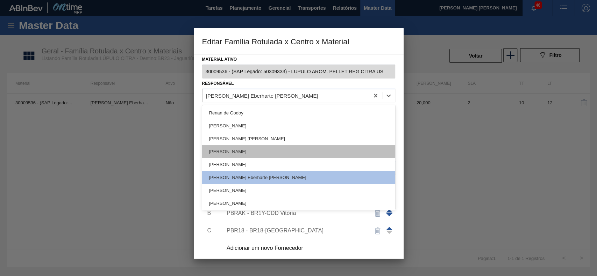
scroll to position [140, 0]
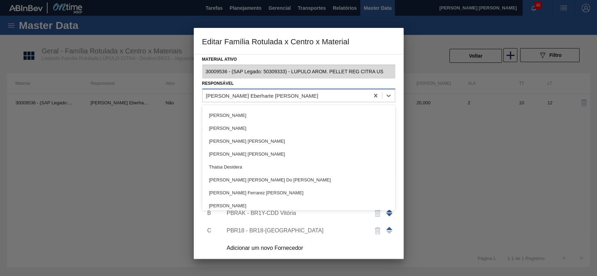
click at [276, 96] on div "Luana Eberharte Agassi" at bounding box center [285, 96] width 167 height 10
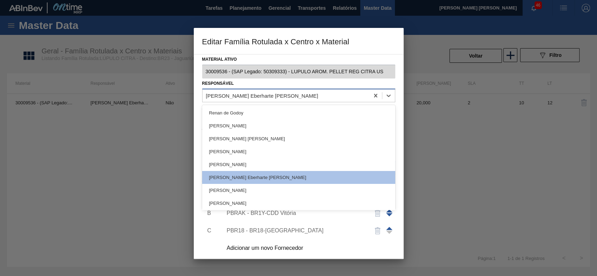
click at [276, 96] on div "Luana Eberharte Agassi" at bounding box center [285, 96] width 167 height 10
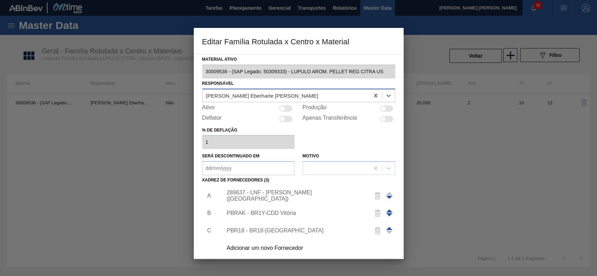
click at [276, 96] on div "Luana Eberharte Agassi" at bounding box center [285, 96] width 167 height 10
click at [275, 96] on div "Luana Eberharte Agassi" at bounding box center [285, 96] width 167 height 10
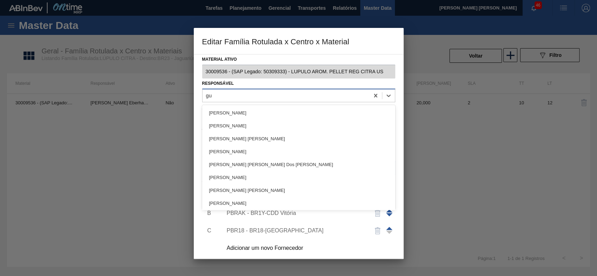
type input "g"
type input "gusta"
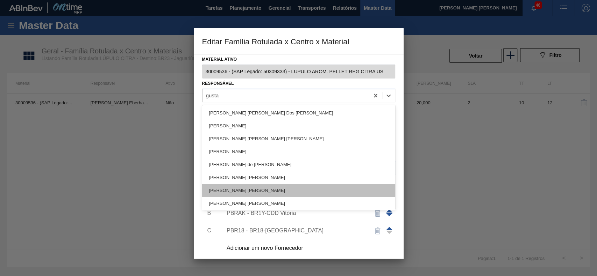
click at [273, 187] on div "[PERSON_NAME] [PERSON_NAME]" at bounding box center [298, 190] width 193 height 13
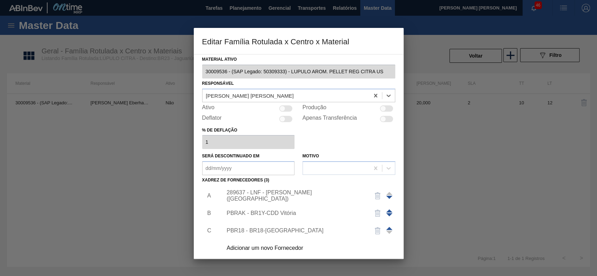
click at [285, 110] on div at bounding box center [285, 109] width 13 height 6
checkbox input "true"
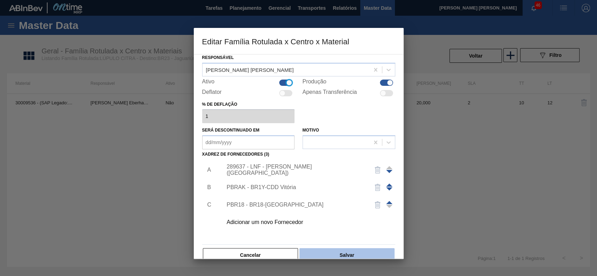
scroll to position [38, 0]
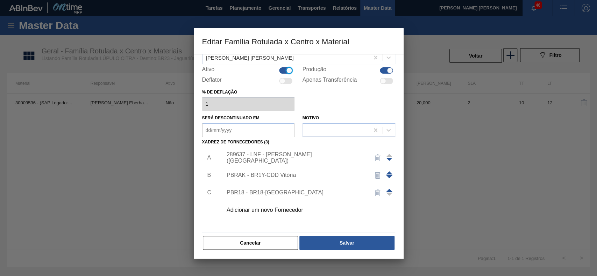
click at [367, 250] on div "Cancelar Salvar" at bounding box center [298, 243] width 193 height 15
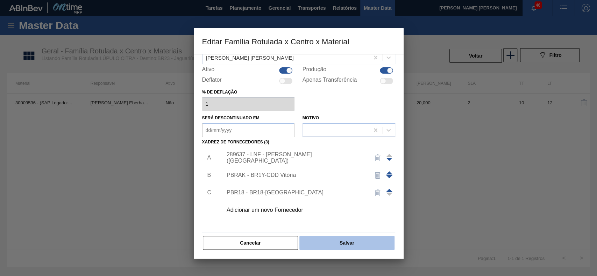
click at [363, 247] on button "Salvar" at bounding box center [346, 243] width 95 height 14
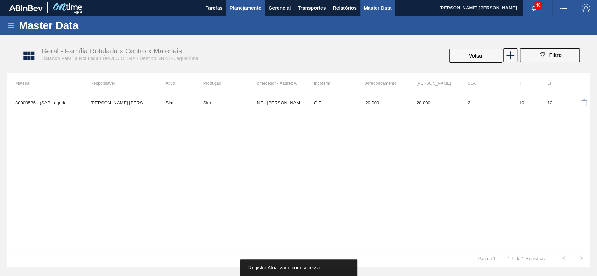
click at [239, 8] on span "Planejamento" at bounding box center [245, 8] width 32 height 8
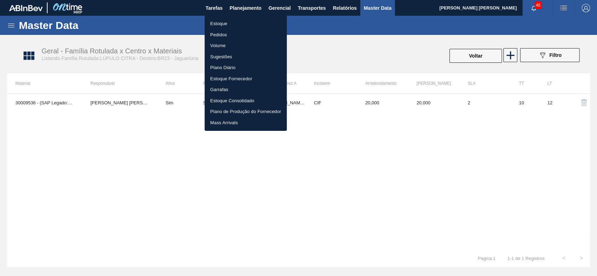
click at [238, 24] on li "Estoque" at bounding box center [245, 23] width 82 height 11
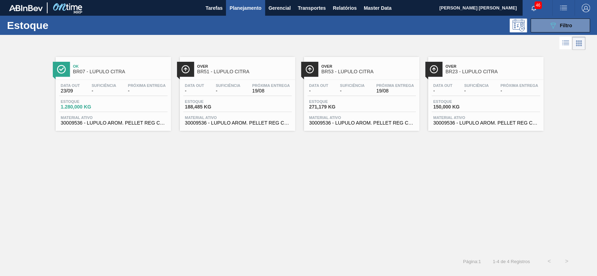
click at [531, 164] on div "Ok BR07 - LÚPULO CITRA Data out 23/09 Suficiência - Próxima Entrega - Estoque 1…" at bounding box center [298, 152] width 597 height 201
click at [448, 216] on div "Ok BR07 - LÚPULO CITRA Data out 23/09 Suficiência - Próxima Entrega - Estoque 1…" at bounding box center [298, 152] width 597 height 201
